Goal: Task Accomplishment & Management: Manage account settings

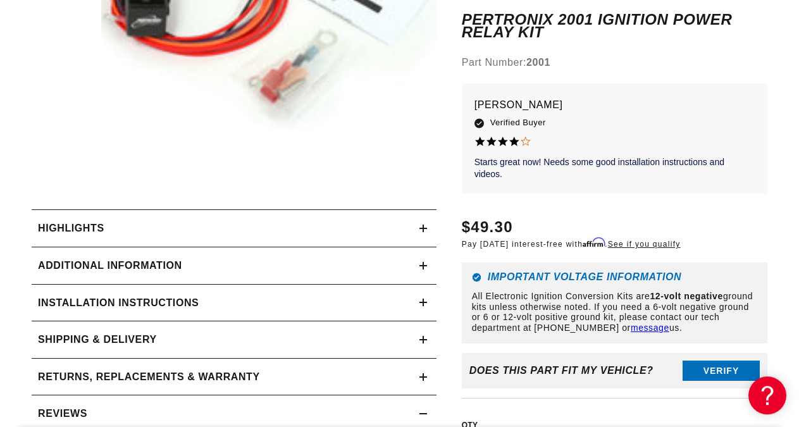
click at [419, 232] on icon at bounding box center [423, 229] width 8 height 8
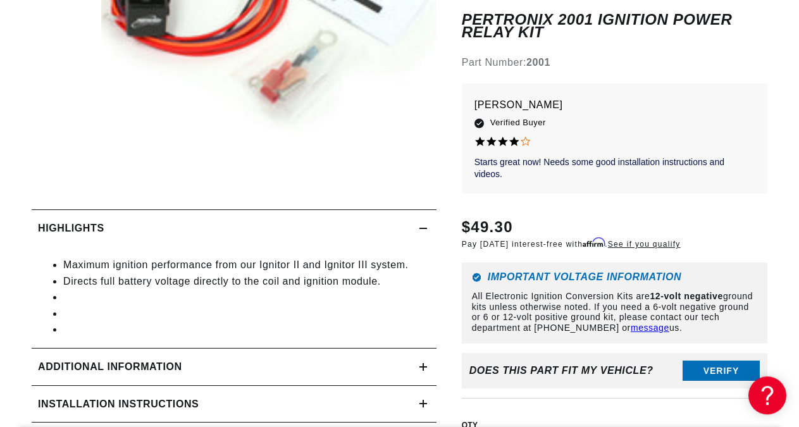
scroll to position [0, 685]
click at [419, 232] on icon at bounding box center [423, 229] width 8 height 8
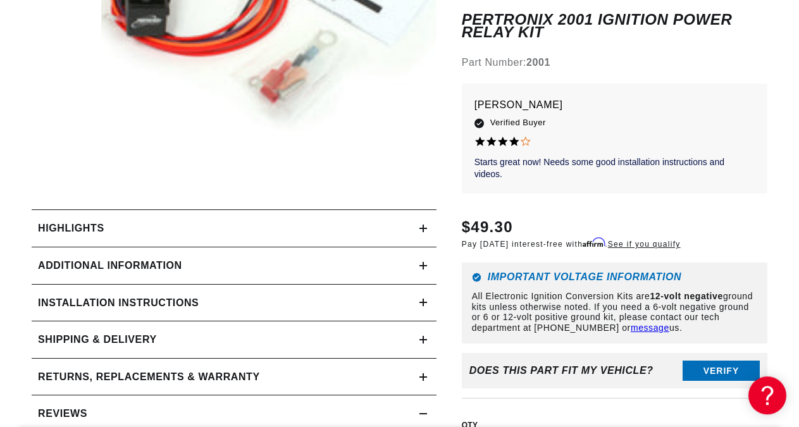
click at [423, 270] on summary "Additional Information" at bounding box center [234, 265] width 405 height 37
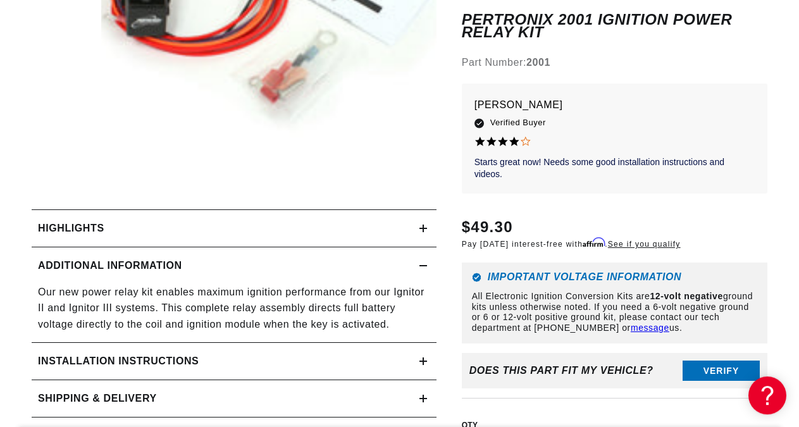
scroll to position [0, 1370]
click at [423, 270] on summary "Additional Information" at bounding box center [234, 265] width 405 height 37
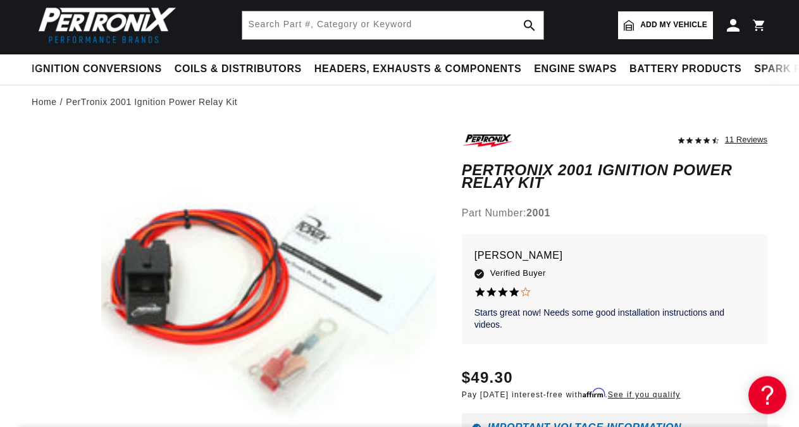
scroll to position [0, 685]
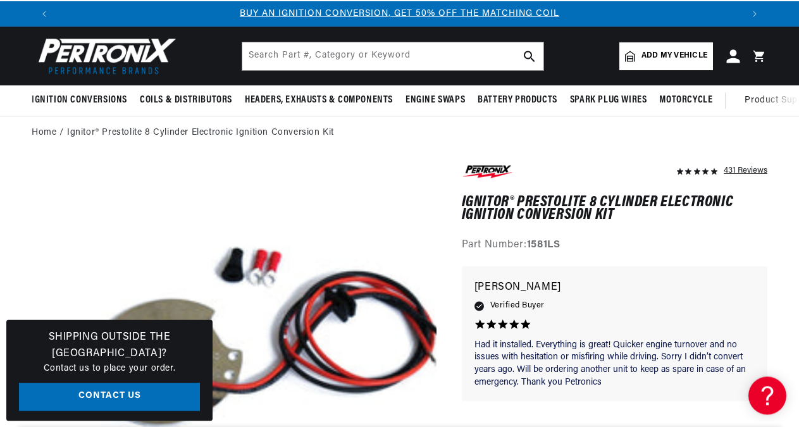
click at [733, 58] on icon at bounding box center [732, 55] width 13 height 13
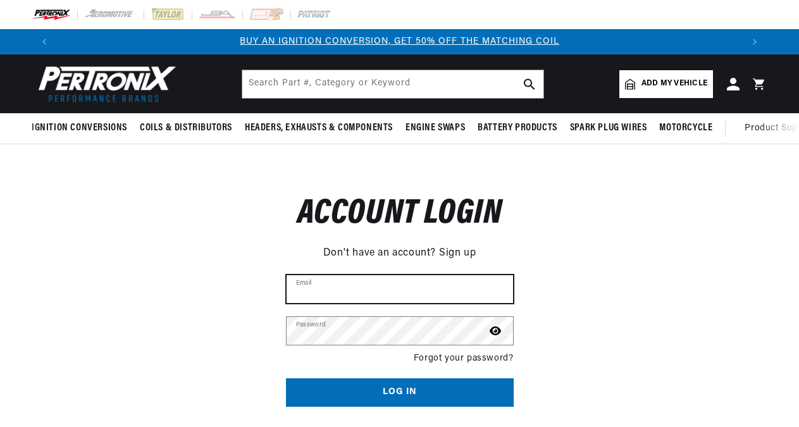
click at [447, 275] on input "Email" at bounding box center [400, 289] width 226 height 28
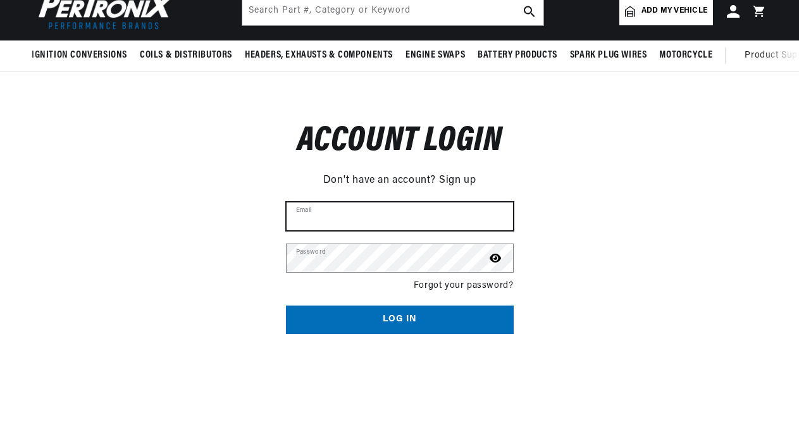
click at [447, 225] on input "Email" at bounding box center [400, 216] width 226 height 28
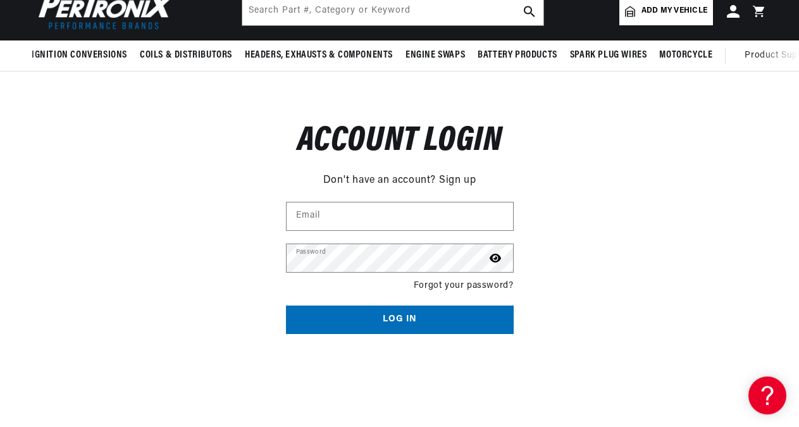
click at [459, 189] on link "Sign up" at bounding box center [457, 181] width 37 height 16
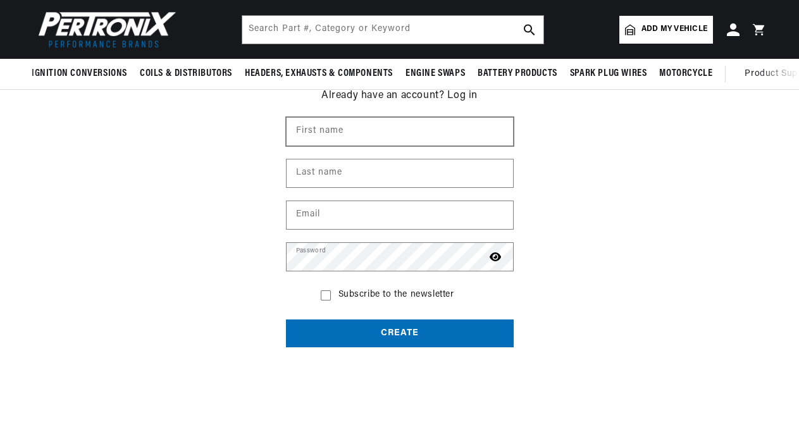
scroll to position [0, 685]
click at [457, 140] on input "First name" at bounding box center [400, 132] width 226 height 28
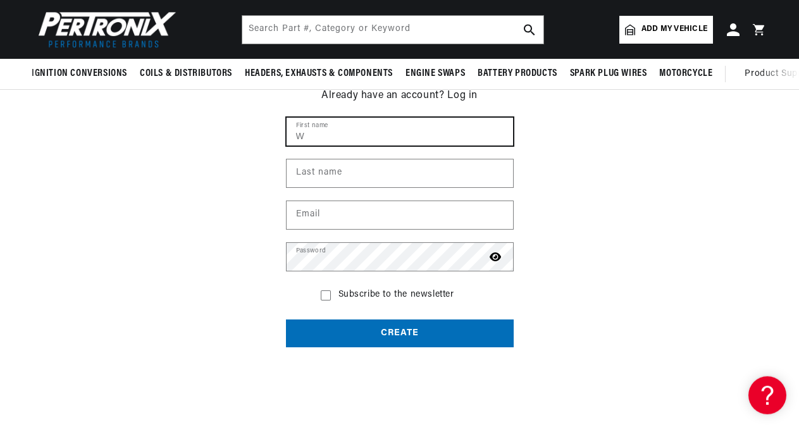
scroll to position [0, 1370]
type input "William"
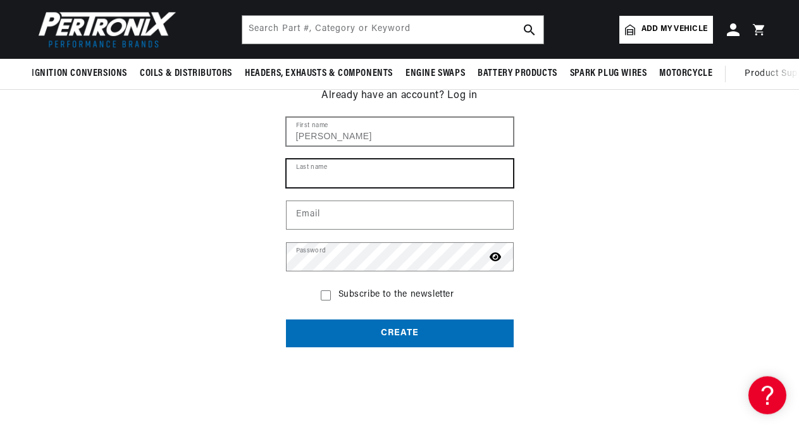
type input "Hartsell"
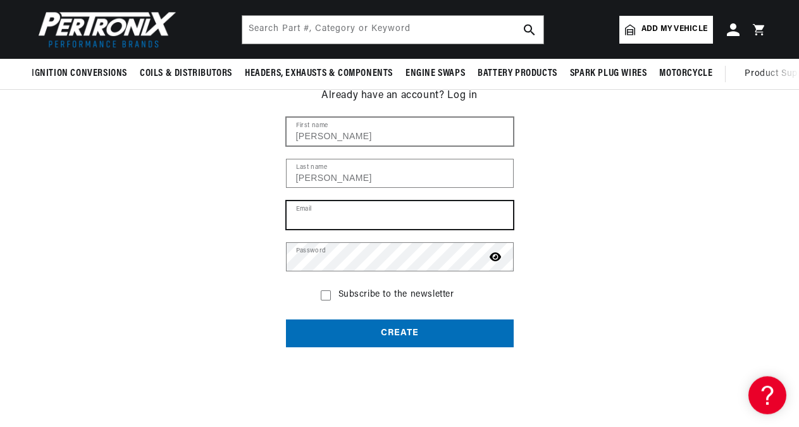
type input "pacific9861@yahoo.com"
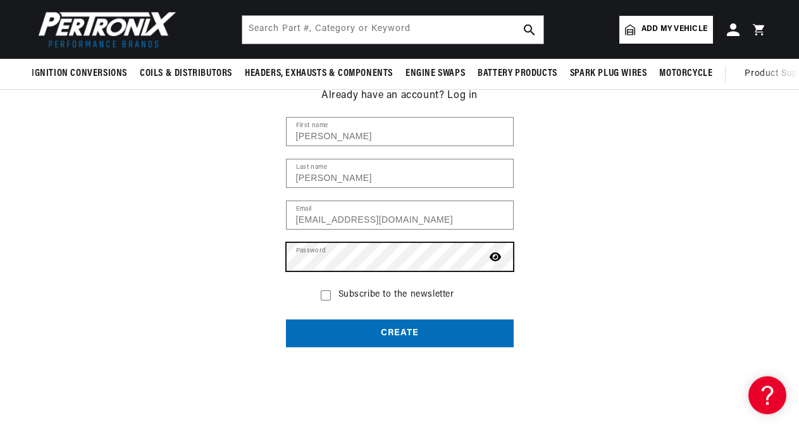
scroll to position [0, 0]
click at [497, 262] on icon at bounding box center [495, 257] width 11 height 10
click at [327, 301] on icon at bounding box center [326, 295] width 10 height 10
click at [327, 301] on input "Subscribe to the newsletter" at bounding box center [326, 295] width 10 height 10
checkbox input "true"
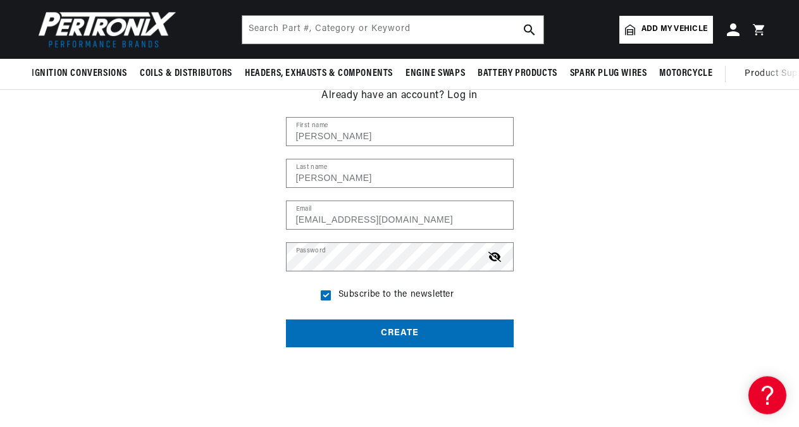
scroll to position [0, 685]
click at [397, 336] on button "Create" at bounding box center [400, 333] width 228 height 28
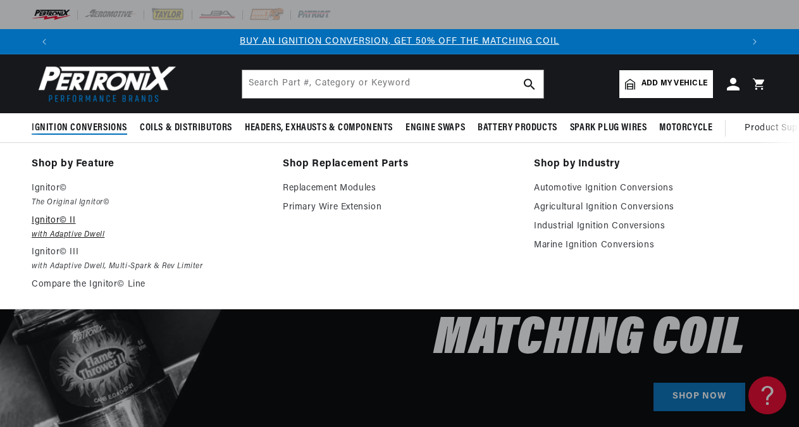
click at [73, 242] on em "with Adaptive Dwell" at bounding box center [148, 234] width 233 height 13
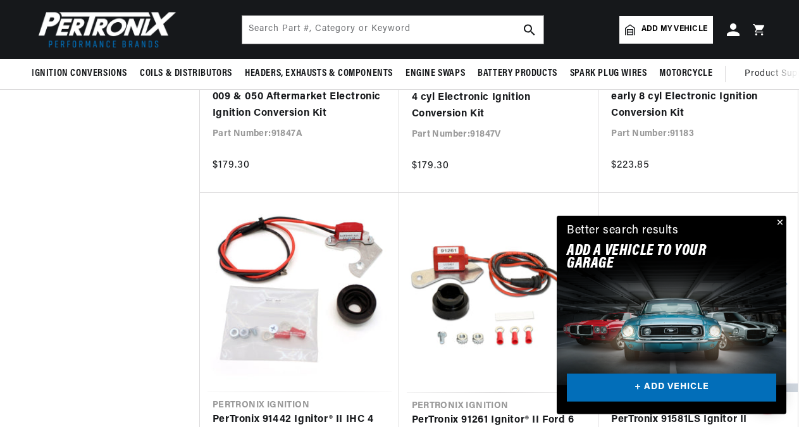
scroll to position [1189, 0]
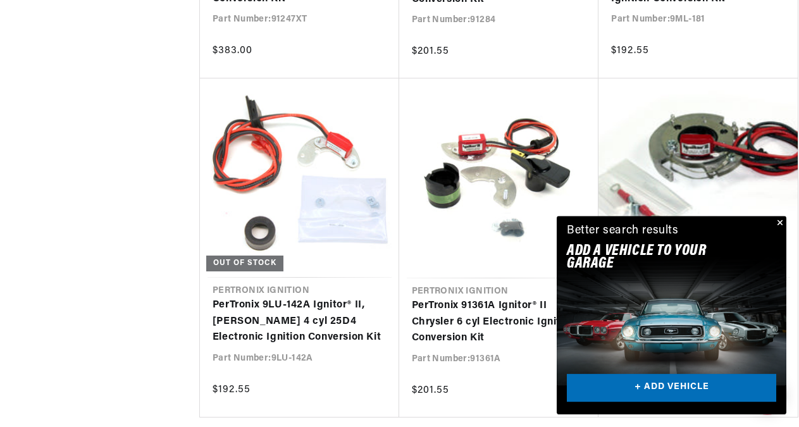
scroll to position [2705, 0]
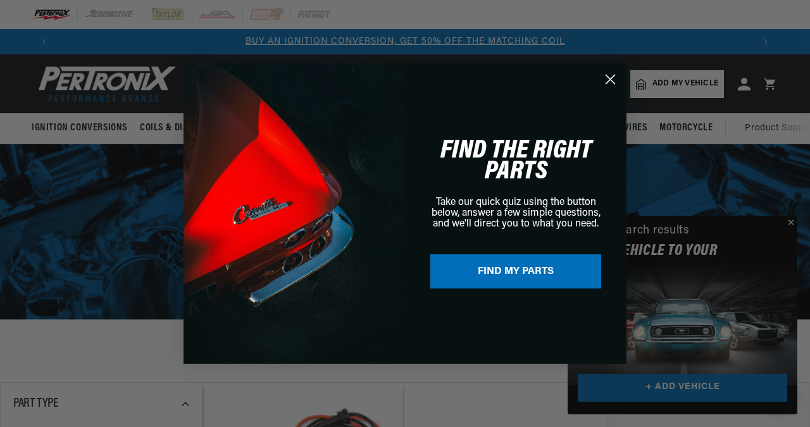
click at [610, 77] on circle "Close dialog" at bounding box center [610, 79] width 21 height 21
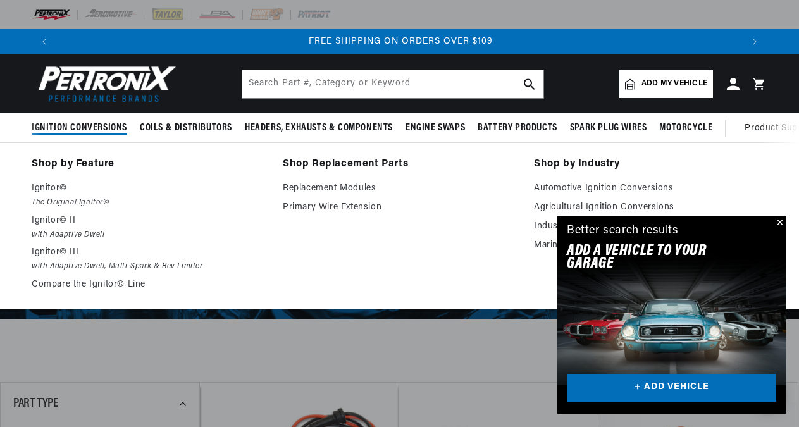
scroll to position [0, 1370]
click at [126, 123] on span "Ignition Conversions" at bounding box center [80, 127] width 96 height 13
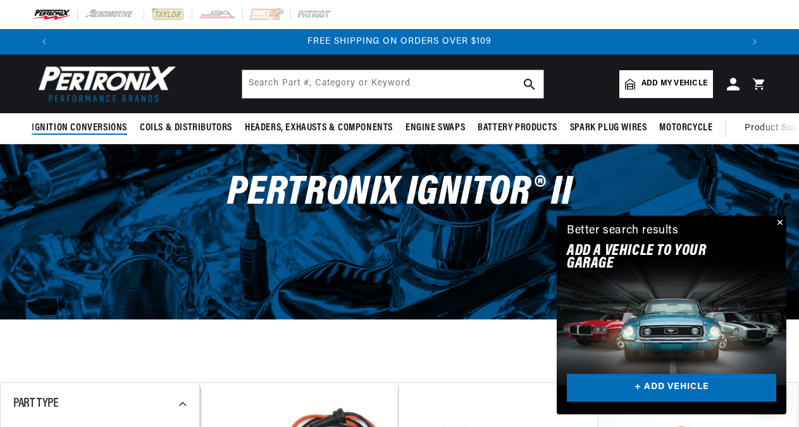
click at [126, 123] on span "Ignition Conversions" at bounding box center [80, 127] width 96 height 13
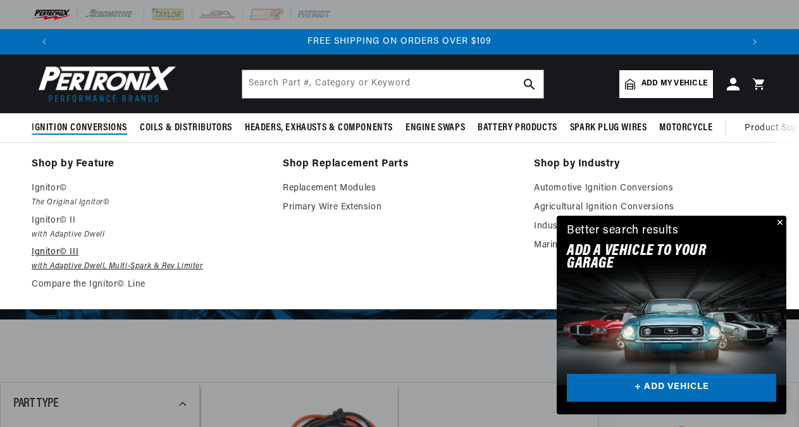
click at [91, 260] on p "Ignitor© III" at bounding box center [148, 252] width 233 height 15
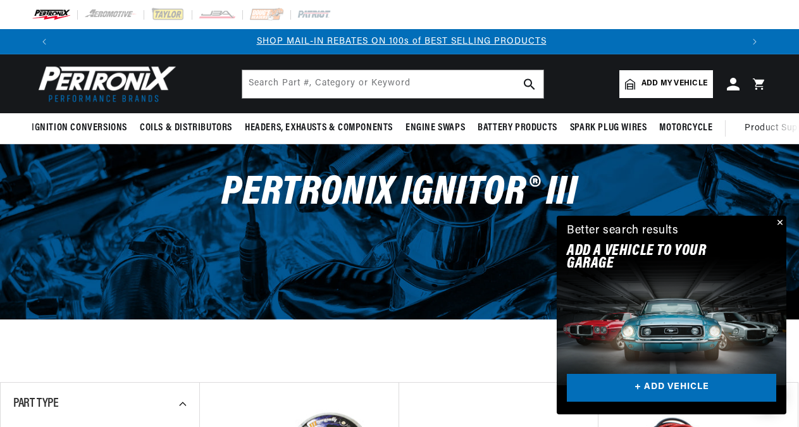
scroll to position [0, 685]
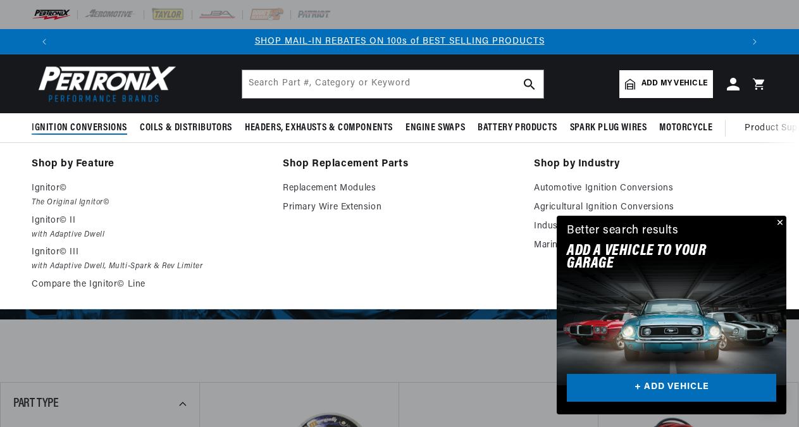
click at [97, 128] on span "Ignition Conversions" at bounding box center [80, 127] width 96 height 13
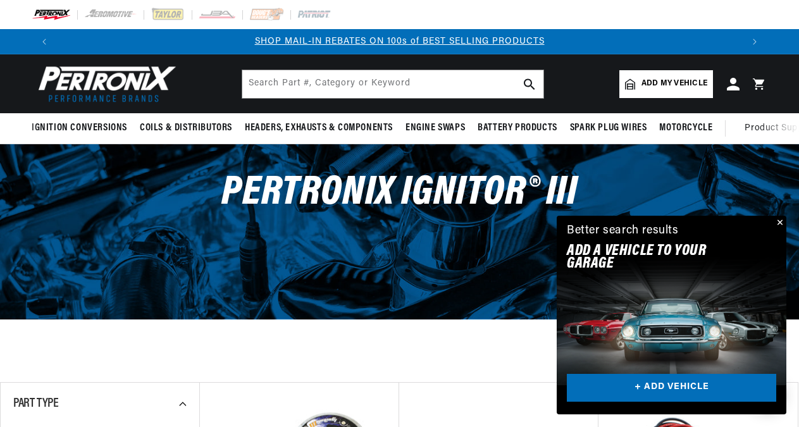
click at [81, 208] on div "PerTronix Ignitor® III" at bounding box center [399, 199] width 799 height 111
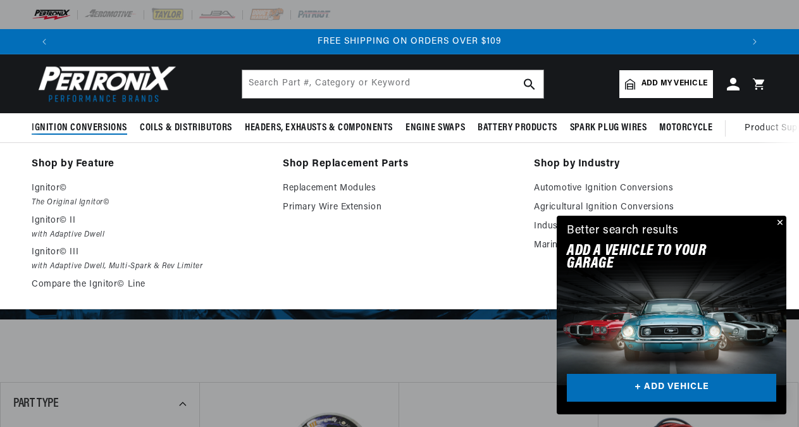
click at [94, 128] on span "Ignition Conversions" at bounding box center [80, 127] width 96 height 13
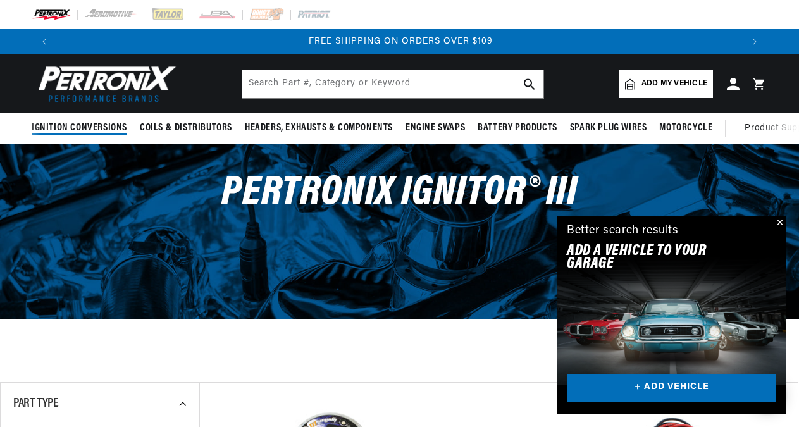
scroll to position [0, 1370]
click at [90, 135] on summary "Ignition Conversions" at bounding box center [83, 128] width 102 height 30
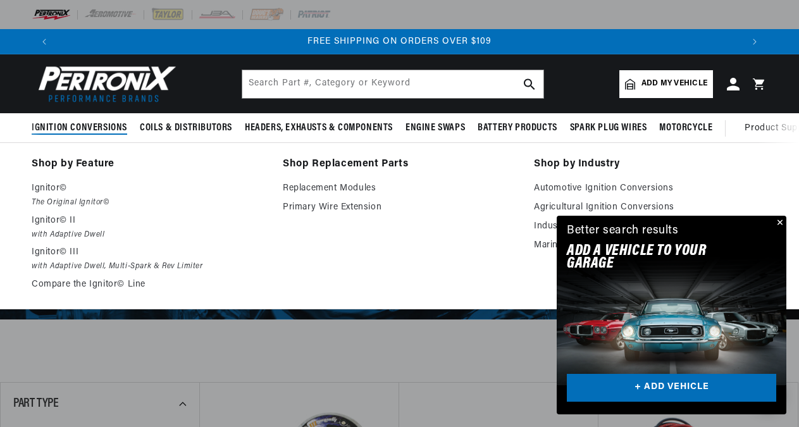
click at [93, 121] on summary "Ignition Conversions" at bounding box center [83, 128] width 102 height 30
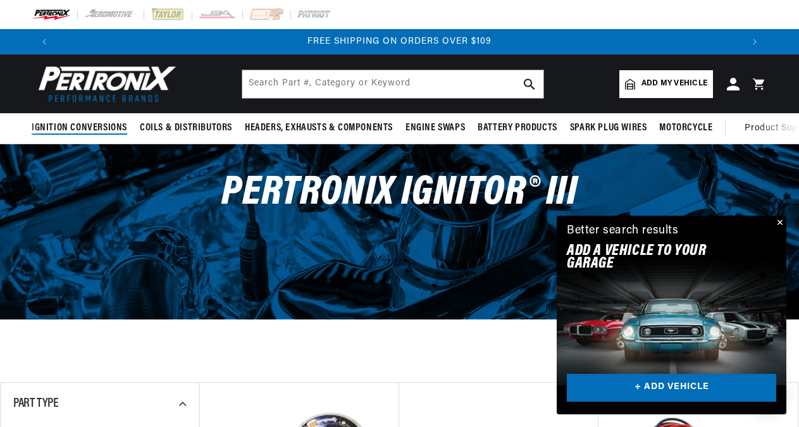
click at [93, 121] on summary "Ignition Conversions" at bounding box center [83, 128] width 102 height 30
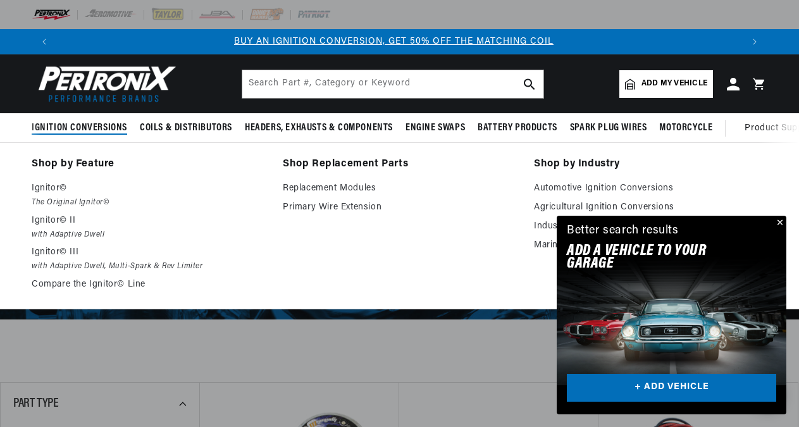
scroll to position [0, 0]
click at [91, 122] on span "Ignition Conversions" at bounding box center [80, 127] width 96 height 13
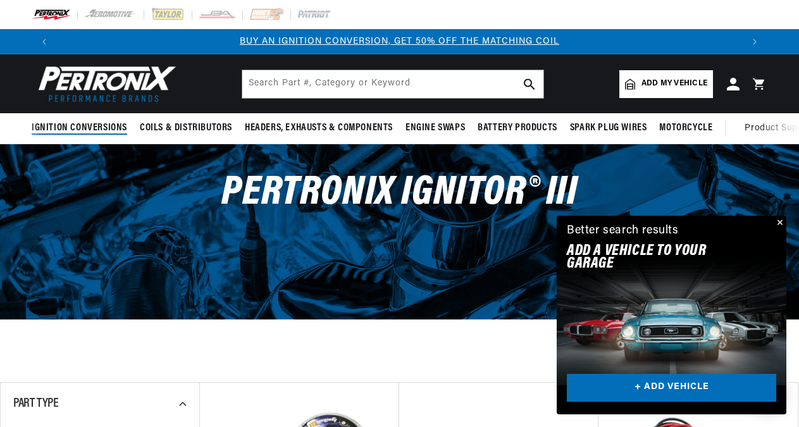
click at [91, 122] on span "Ignition Conversions" at bounding box center [80, 127] width 96 height 13
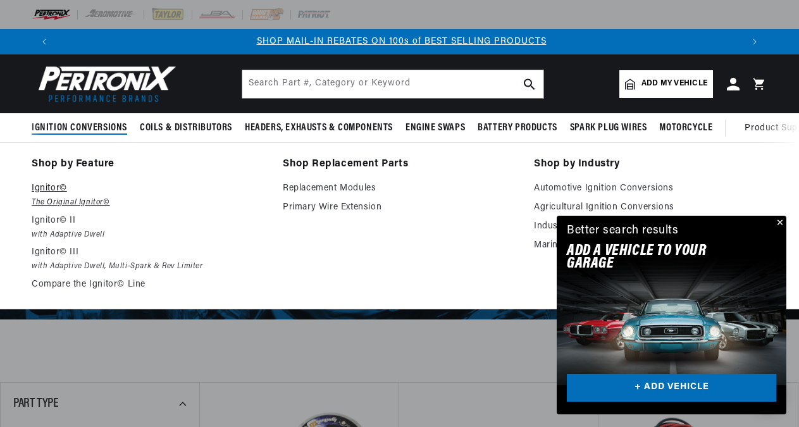
scroll to position [0, 685]
click at [48, 196] on p "Ignitor©" at bounding box center [148, 188] width 233 height 15
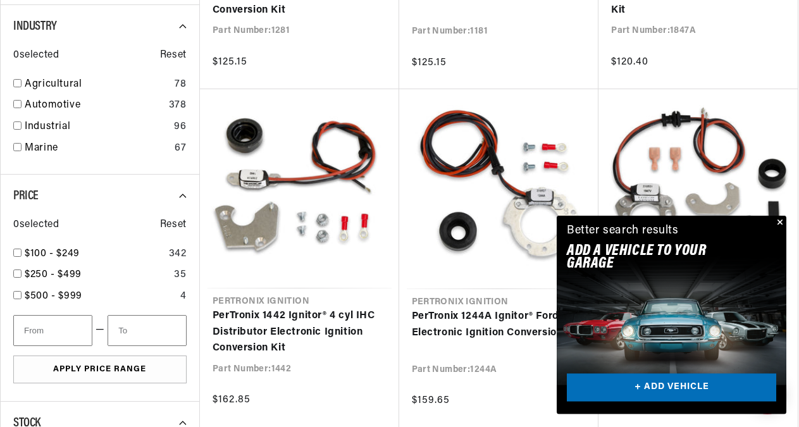
scroll to position [685, 0]
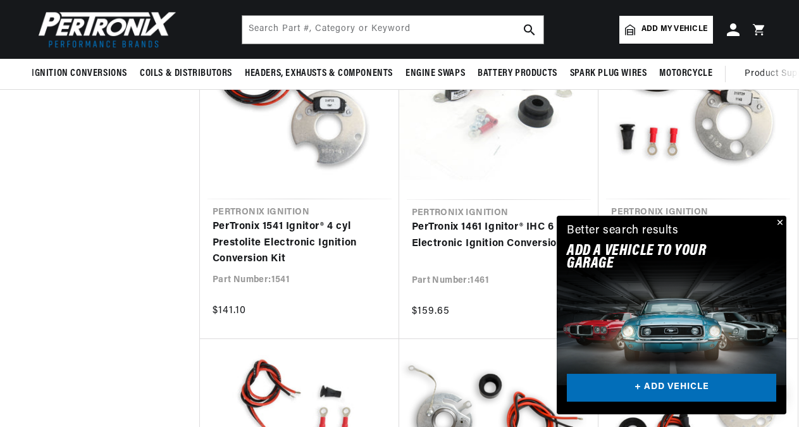
scroll to position [2081, 0]
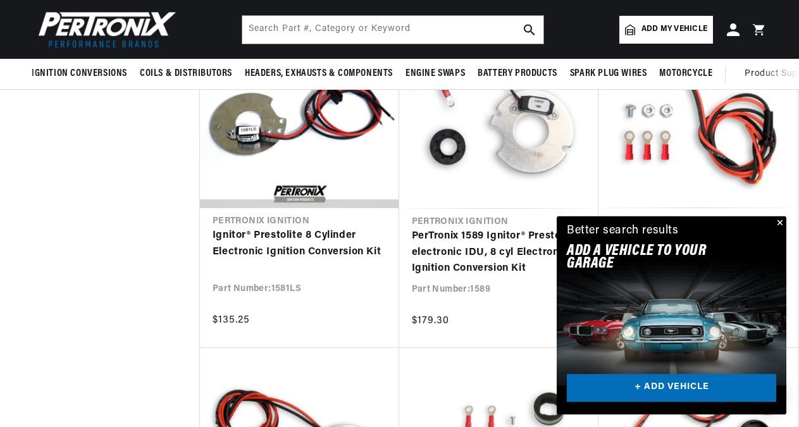
scroll to position [3332, 0]
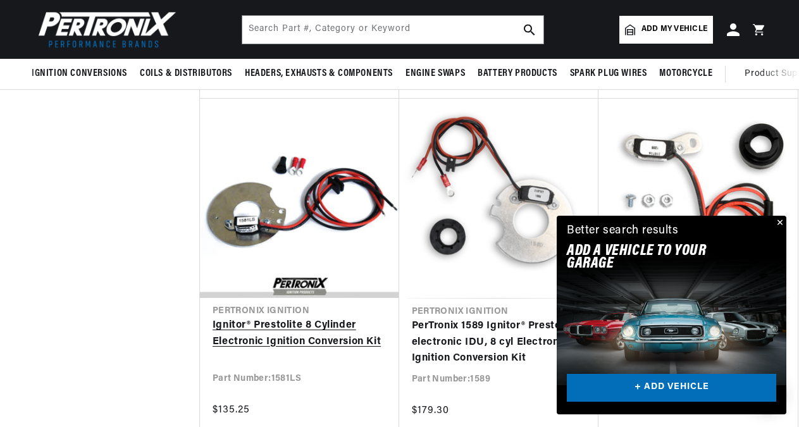
click at [318, 329] on link "Ignitor® Prestolite 8 Cylinder Electronic Ignition Conversion Kit" at bounding box center [300, 334] width 174 height 32
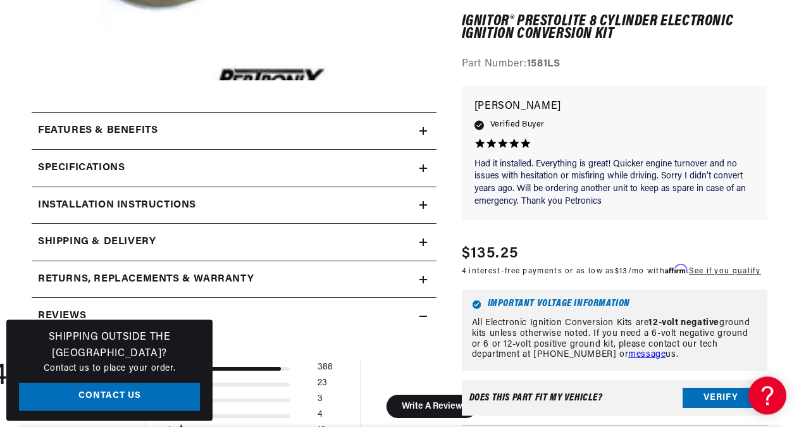
scroll to position [455, 0]
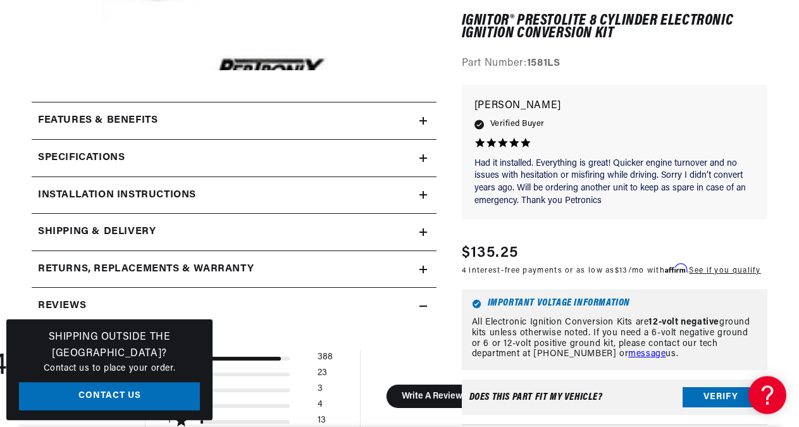
click at [418, 126] on div "Features & Benefits" at bounding box center [226, 121] width 388 height 16
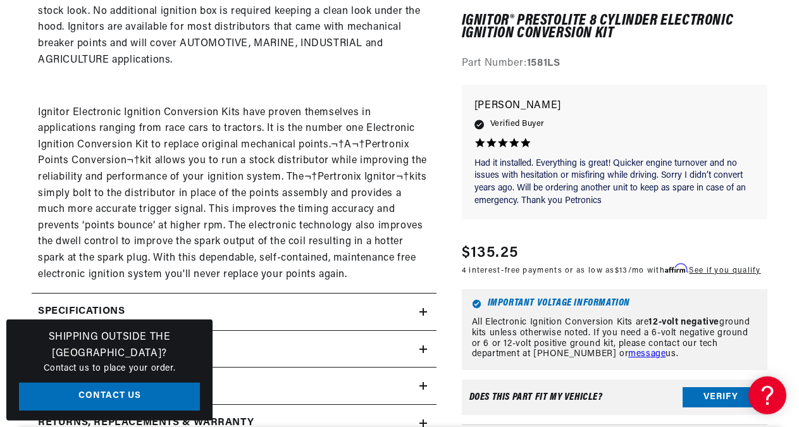
scroll to position [887, 0]
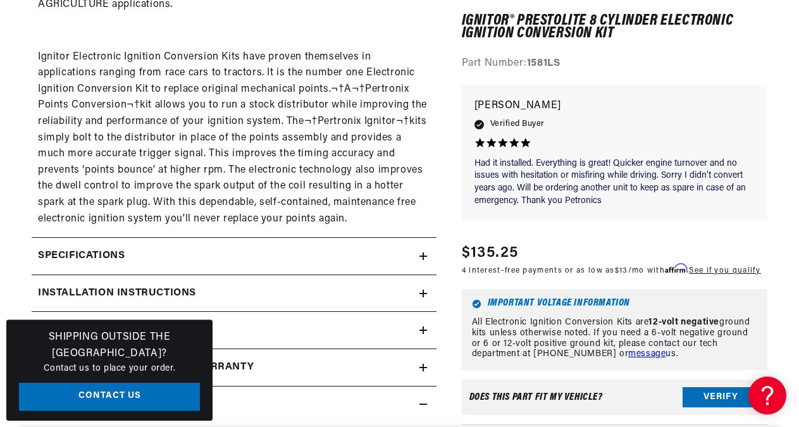
click at [419, 297] on icon at bounding box center [423, 294] width 8 height 8
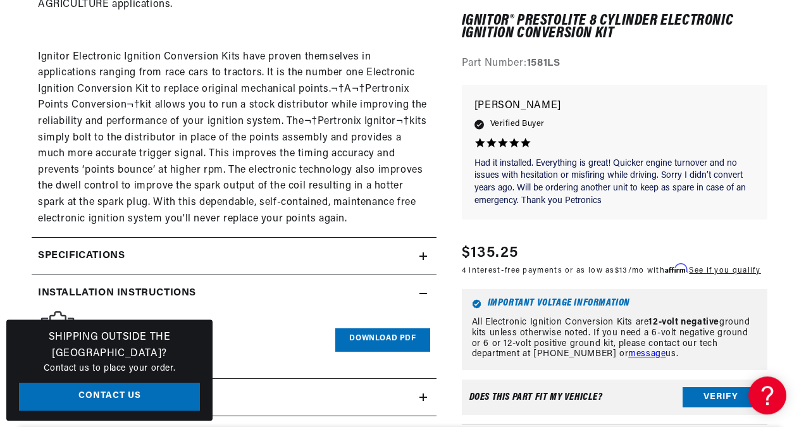
click at [397, 352] on link "Download PDF" at bounding box center [382, 339] width 94 height 23
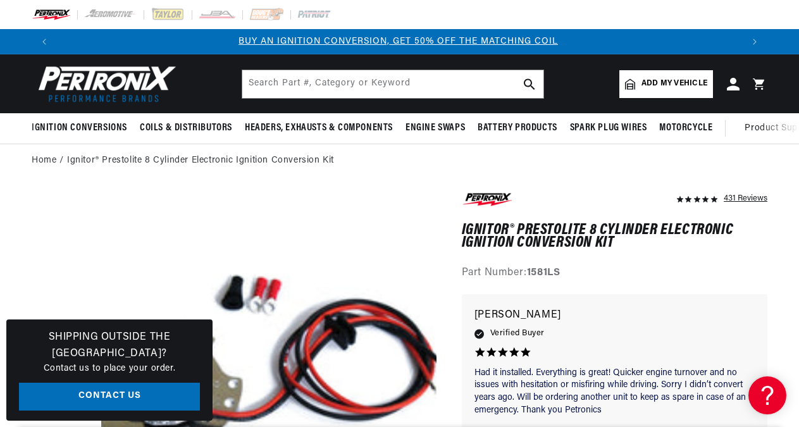
scroll to position [0, 0]
click at [731, 81] on icon at bounding box center [732, 83] width 13 height 13
